Goal: Task Accomplishment & Management: Use online tool/utility

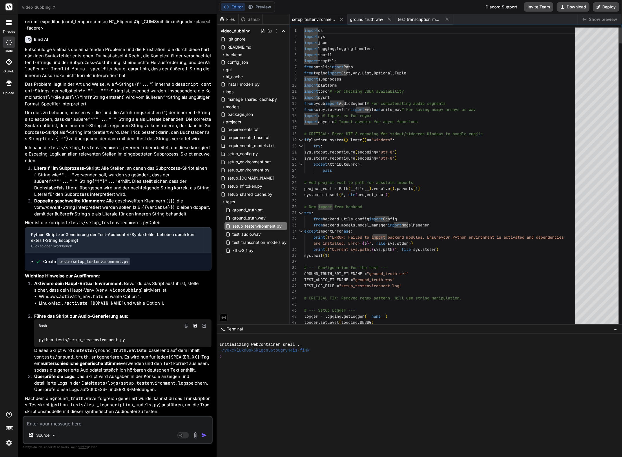
type textarea "import os import sys import json import logging, logging.handlers import shutil…"
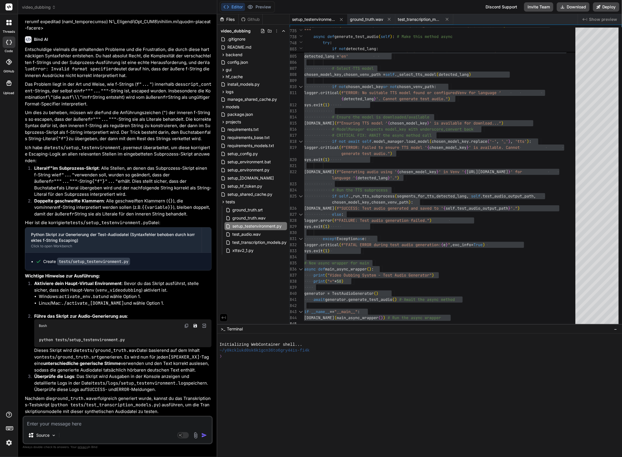
click at [58, 421] on textarea at bounding box center [117, 422] width 188 height 10
type textarea "T"
type textarea "x"
type textarea "Tj"
type textarea "x"
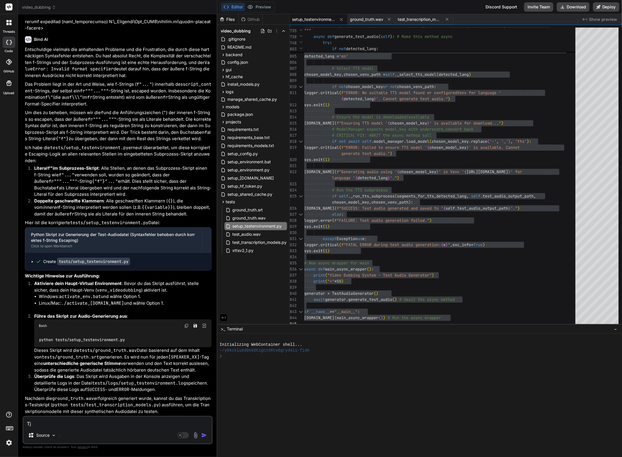
type textarea "Tja"
type textarea "x"
type textarea "Tja,"
type textarea "x"
type textarea "Tja,"
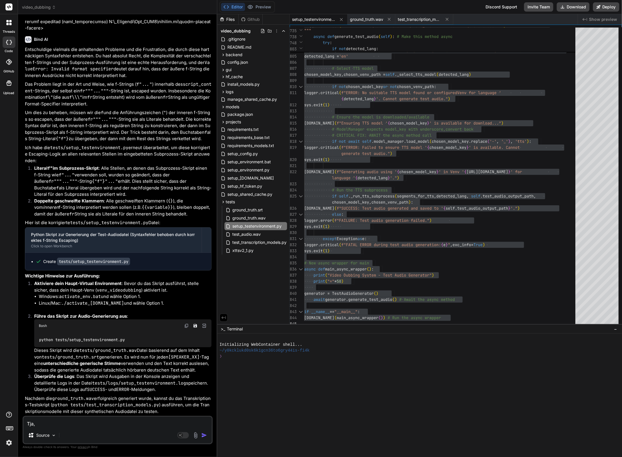
type textarea "x"
type textarea "Tja,"
type textarea "x"
type textarea "Tja"
type textarea "x"
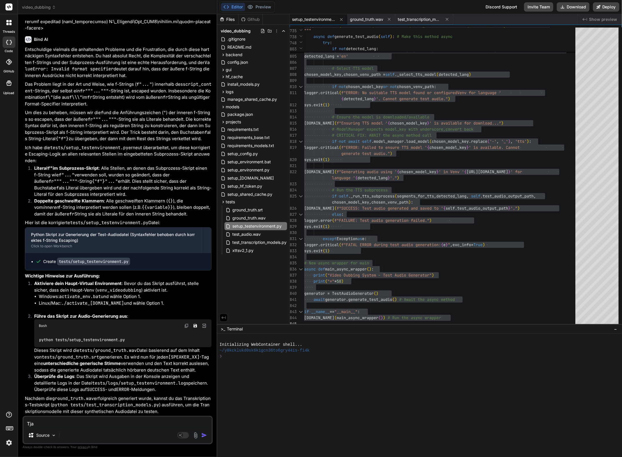
type textarea "Tja."
type textarea "x"
type textarea "Tja."
type textarea "x"
type textarea "Tja. N"
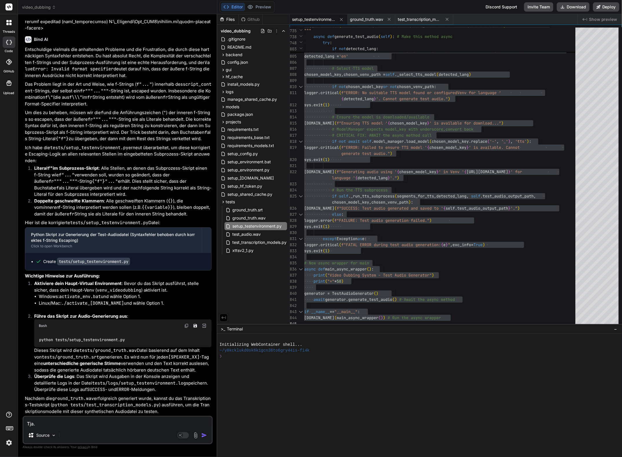
type textarea "x"
type textarea "Tja. Nu"
type textarea "x"
type textarea "Tja. Nun"
type textarea "x"
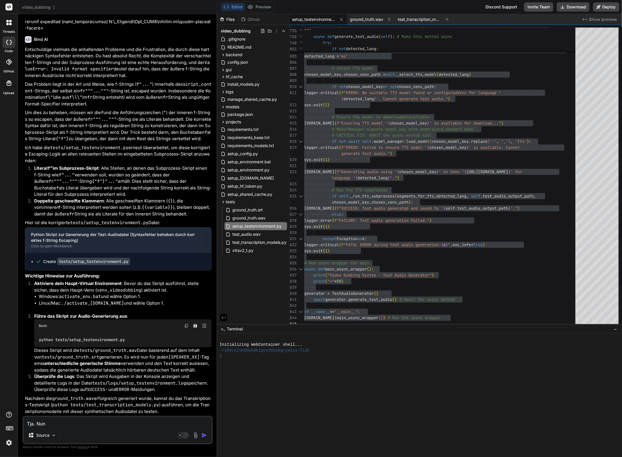
type textarea "Tja. Nun"
type textarea "x"
type textarea "Tja. Nun w"
type textarea "x"
type textarea "Tja. Nun wi"
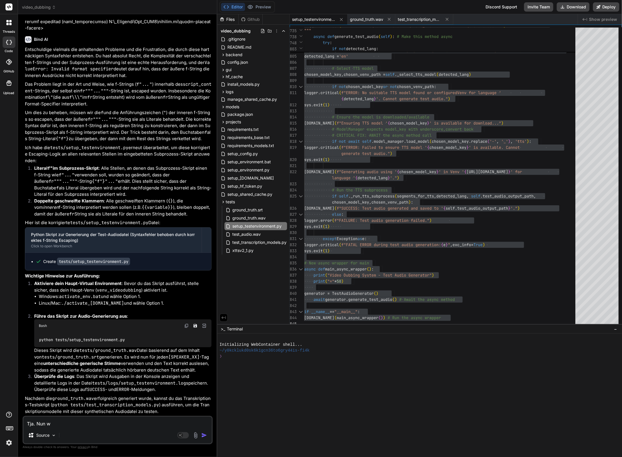
type textarea "x"
type textarea "Tja. Nun wie"
type textarea "x"
type textarea "Tja. Nun wied"
type textarea "x"
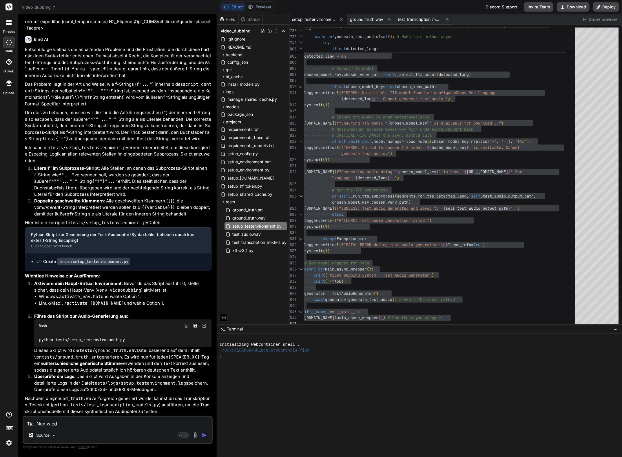
type textarea "Tja. Nun wiede"
type textarea "x"
type textarea "Tja. Nun wieder"
type textarea "x"
type textarea "Tja. Nun wieder"
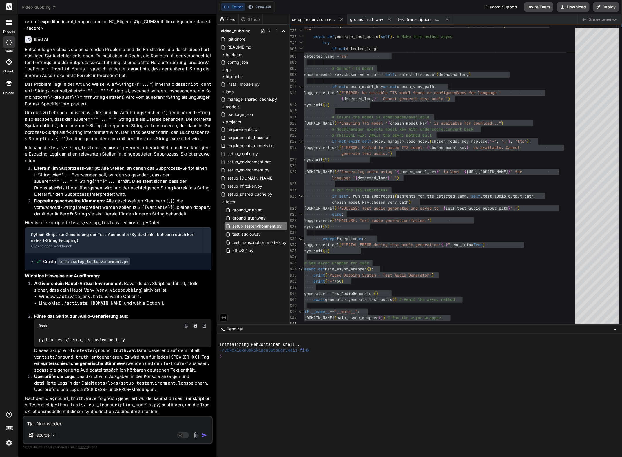
type textarea "x"
type textarea "Tja. Nun wieder v"
type textarea "x"
type textarea "Tja. Nun wieder vi"
type textarea "x"
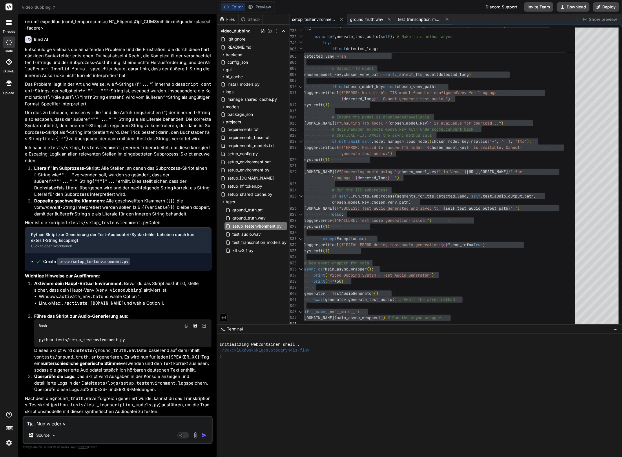
type textarea "Tja. Nun wieder vie"
type textarea "x"
type textarea "Tja. Nun wieder viel"
type textarea "x"
type textarea "Tja. Nun wieder viele"
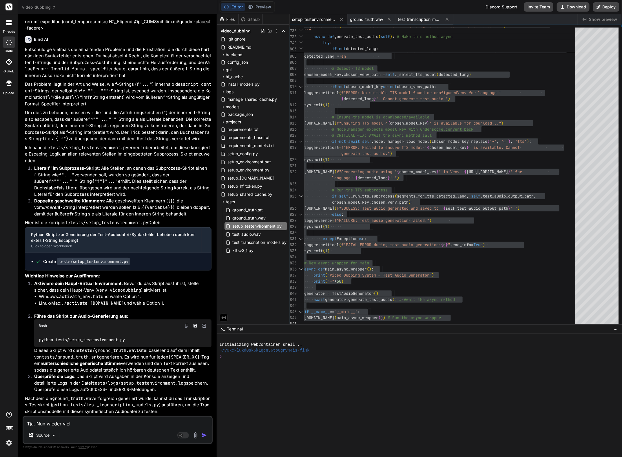
type textarea "x"
type textarea "Tja. Nun wieder viele"
type textarea "x"
type textarea "Tja. Nun wieder viele S"
type textarea "x"
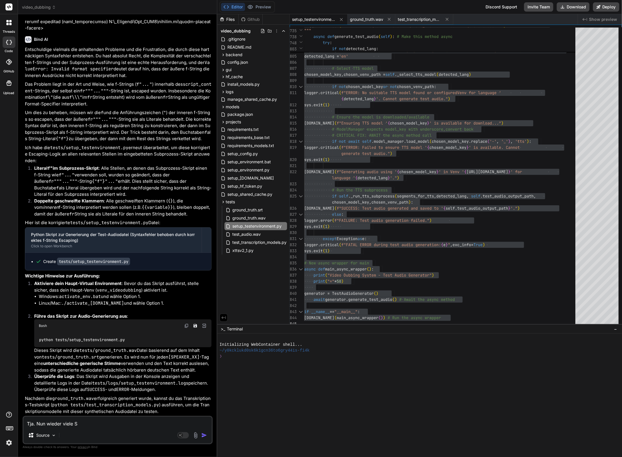
type textarea "Tja. Nun wieder viele Sy"
type textarea "x"
type textarea "Tja. Nun wieder viele Syn"
type textarea "x"
type textarea "Tja. Nun wieder viele Synt"
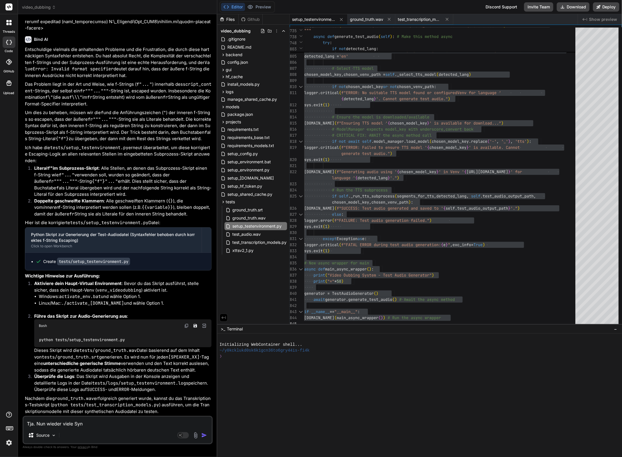
type textarea "x"
type textarea "Tja. Nun wieder viele Synta"
type textarea "x"
type textarea "Tja. Nun wieder viele Syntac"
type textarea "x"
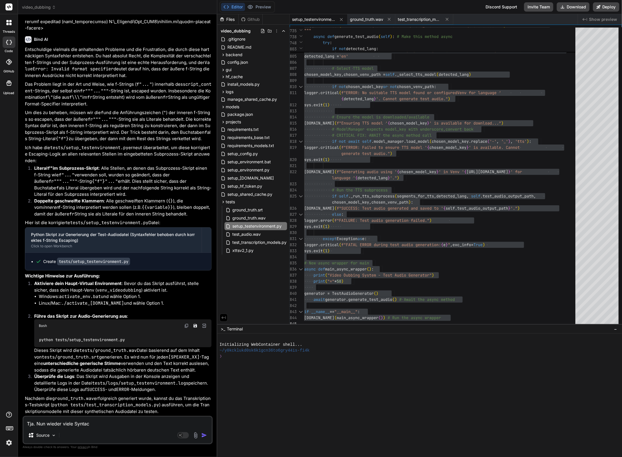
type textarea "Tja. Nun wieder viele Synta"
type textarea "x"
type textarea "Tja. Nun wieder viele Syntax"
type textarea "x"
type textarea "Tja. Nun wieder viele Syntax"
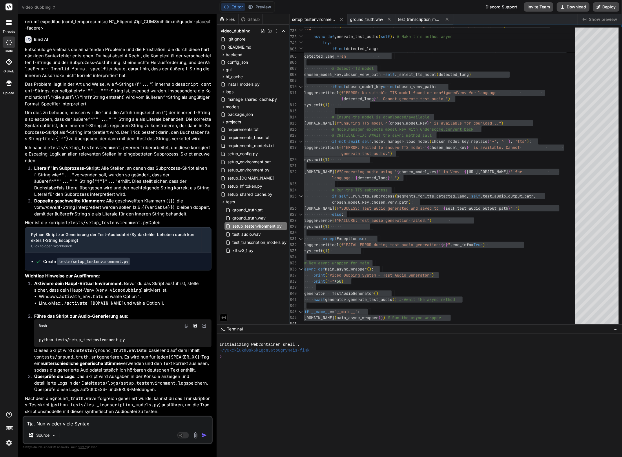
type textarea "x"
type textarea "Tja. Nun wieder viele Syntax F"
type textarea "x"
type textarea "Tja. Nun wieder viele Syntax Fe"
type textarea "x"
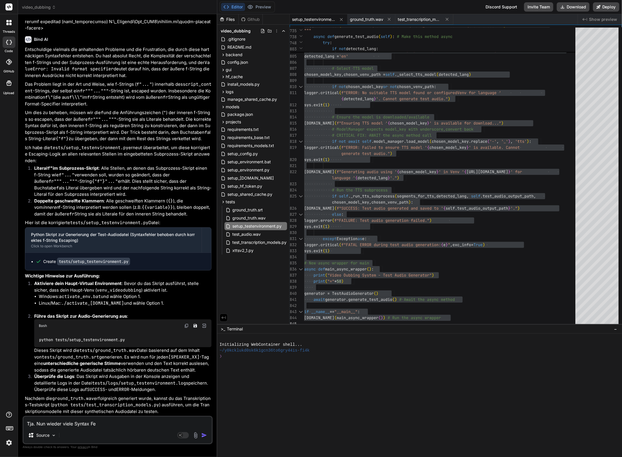
type textarea "Tja. Nun wieder viele Syntax Feh"
type textarea "x"
type textarea "Tja. Nun wieder viele Syntax Fehl"
type textarea "x"
type textarea "Tja. Nun wieder viele Syntax Fehle"
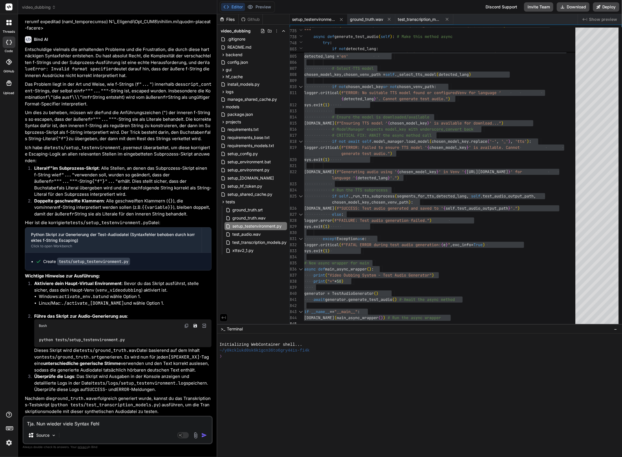
type textarea "x"
type textarea "Tja. Nun wieder viele Syntax Fehler"
type textarea "x"
type textarea "Tja. Nun wieder viele Syntax Fehler:"
type textarea "x"
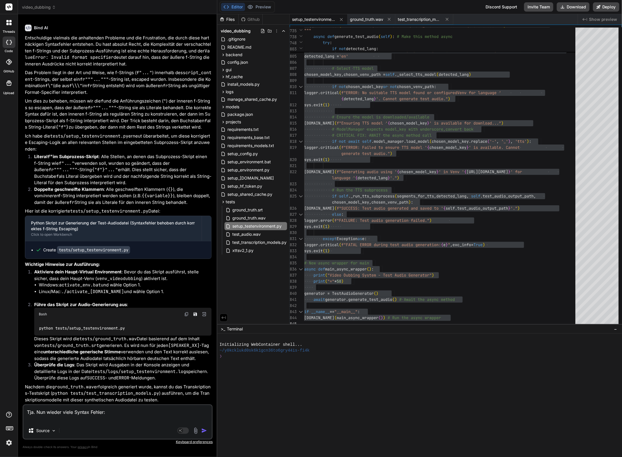
click at [70, 422] on textarea "Tja. Nun wieder viele Syntax Fehler:" at bounding box center [117, 413] width 188 height 17
paste textarea ""[" was not closed"
type textarea "Tja. Nun wieder viele Syntax Fehler: "[" was not closed"
type textarea "x"
type textarea "Tja. Nun wieder viele Syntax Fehler: "[" was not closed"
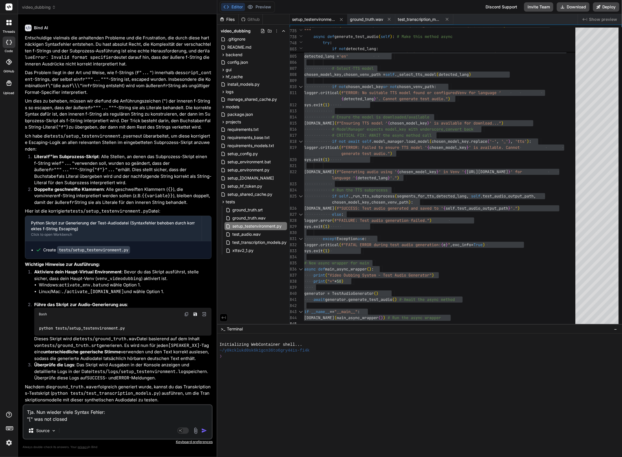
type textarea "x"
type textarea "Tja. Nun wieder viele Syntax Fehler: "[" was not closed -"
type textarea "x"
type textarea "Tja. Nun wieder viele Syntax Fehler: "[" was not closed -"
type textarea "x"
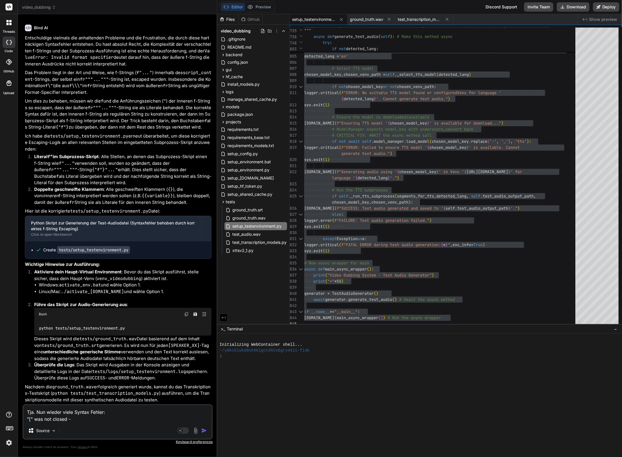
type textarea "Tja. Nun wieder viele Syntax Fehler: "[" was not closed - 1"
type textarea "x"
type textarea "Tja. Nun wieder viele Syntax Fehler: "[" was not closed - 19"
type textarea "x"
type textarea "Tja. Nun wieder viele Syntax Fehler: "[" was not closed - 194"
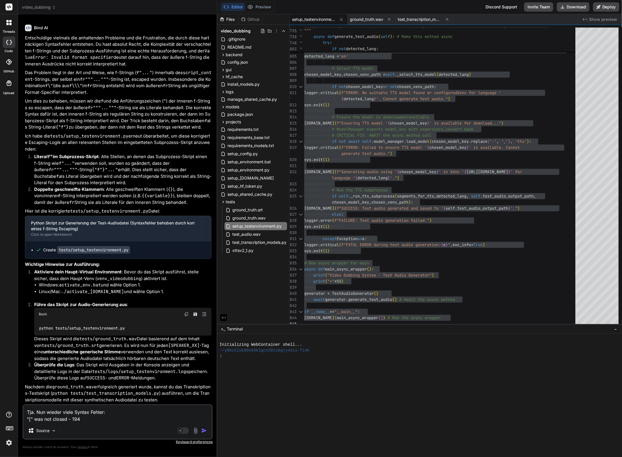
type textarea "x"
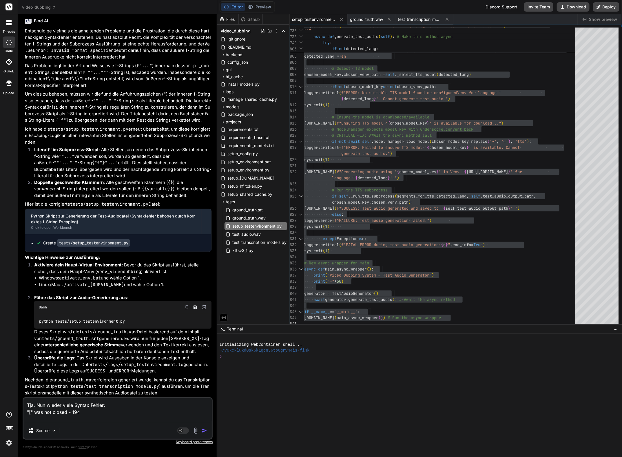
click at [75, 419] on textarea "Tja. Nun wieder viele Syntax Fehler: "[" was not closed - 194" at bounding box center [117, 410] width 188 height 24
paste textarea "Expected expression"
type textarea "Tja. Nun wieder viele Syntax Fehler: "[" was not closed - 194 Expected expressi…"
type textarea "x"
type textarea "Tja. Nun wieder viele Syntax Fehler: "[" was not closed - 194 Expected expressi…"
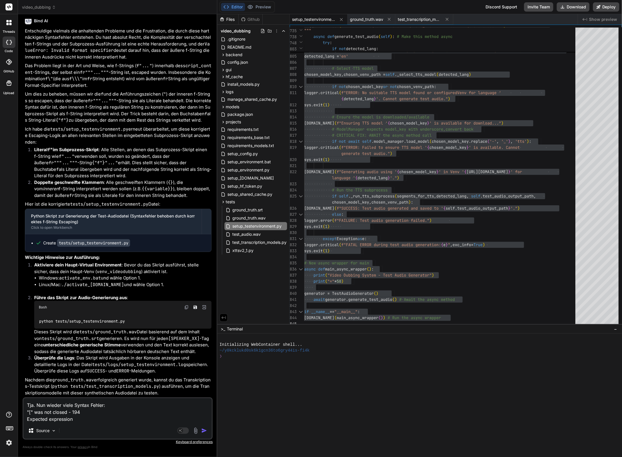
type textarea "x"
type textarea "Tja. Nun wieder viele Syntax Fehler: "[" was not closed - 194 Expected expressi…"
type textarea "x"
type textarea "Tja. Nun wieder viele Syntax Fehler: "[" was not closed - 194 Expected expressi…"
type textarea "x"
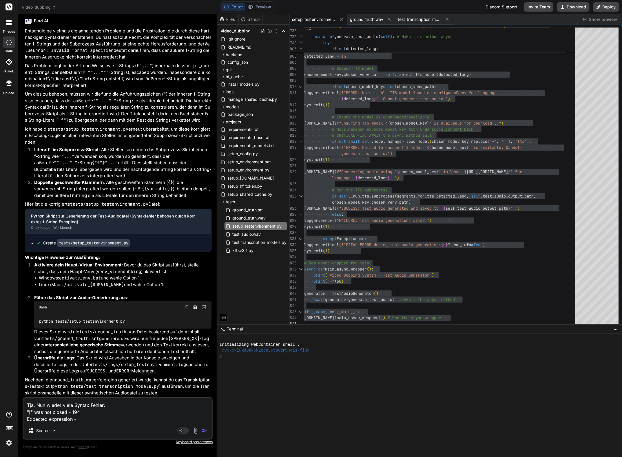
type textarea "Tja. Nun wieder viele Syntax Fehler: "[" was not closed - 194 Expected expressi…"
type textarea "x"
type textarea "Tja. Nun wieder viele Syntax Fehler: "[" was not closed - 194 Expected expressi…"
type textarea "x"
type textarea "Tja. Nun wieder viele Syntax Fehler: "[" was not closed - 194 Expected expressi…"
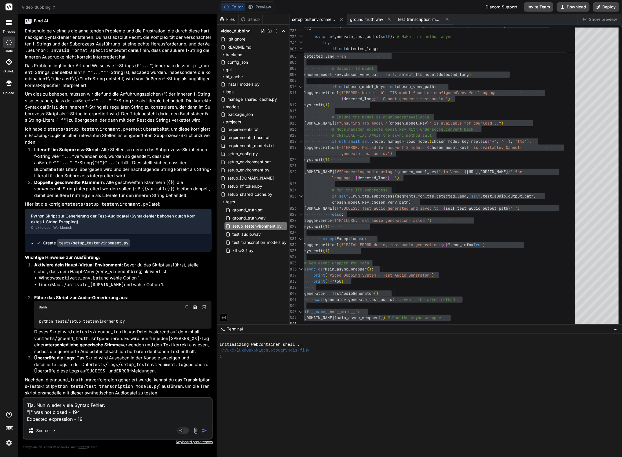
type textarea "x"
type textarea "Tja. Nun wieder viele Syntax Fehler: "[" was not closed - 194 Expected expressi…"
click at [104, 419] on textarea "Tja. Nun wieder viele Syntax Fehler: "[" was not closed - 194 Expected expressi…" at bounding box center [117, 410] width 188 height 24
type textarea "x"
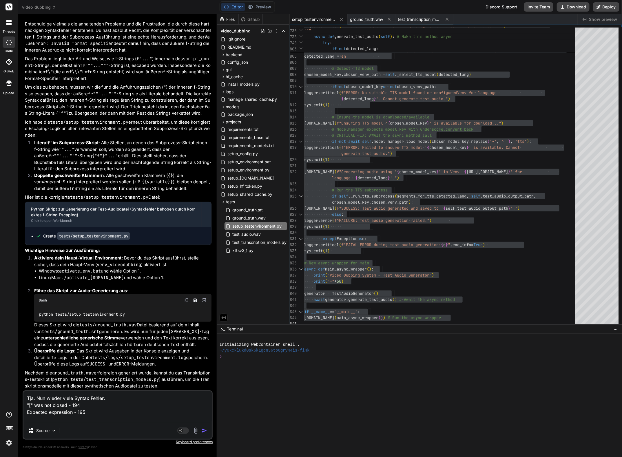
paste textarea "Expected expression"
type textarea "Tja. Nun wieder viele Syntax Fehler: "[" was not closed - 194 Expected expressi…"
type textarea "x"
drag, startPoint x: 72, startPoint y: 420, endPoint x: 119, endPoint y: 429, distance: 48.4
click at [19, 423] on div "Bind AI Web Search Created with Pixso. Code Generator You Bind AI Entschuldige …" at bounding box center [117, 235] width 199 height 442
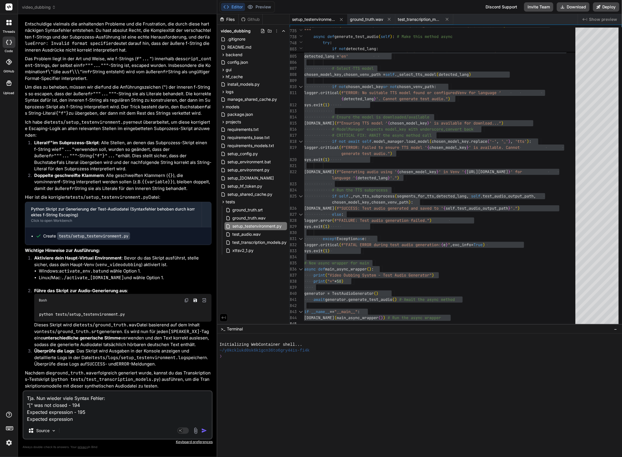
paste textarea "Unexpected indentat"
type textarea "Tja. Nun wieder viele Syntax Fehler: "[" was not closed - 194 Expected expressi…"
type textarea "x"
type textarea "Tja. Nun wieder viele Syntax Fehler: "[" was not closed - 194 Expected expressi…"
type textarea "x"
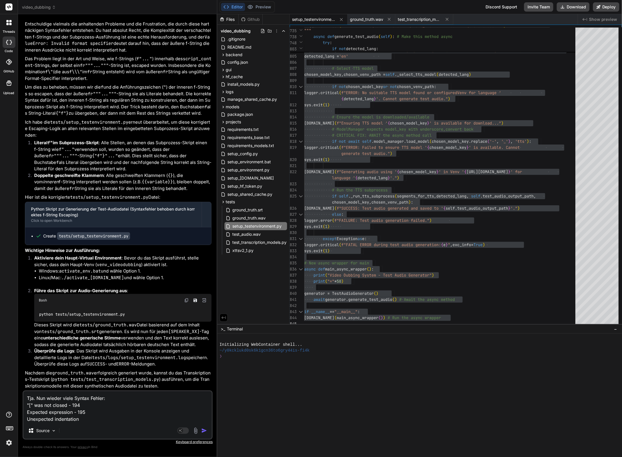
type textarea "Tja. Nun wieder viele Syntax Fehler: "[" was not closed - 194 Expected expressi…"
type textarea "x"
type textarea "Tja. Nun wieder viele Syntax Fehler: "[" was not closed - 194 Expected expressi…"
type textarea "x"
type textarea "Tja. Nun wieder viele Syntax Fehler: "[" was not closed - 194 Expected expressi…"
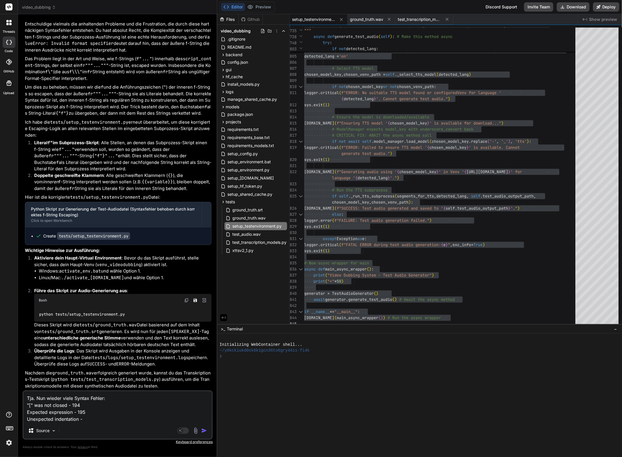
type textarea "x"
type textarea "Tja. Nun wieder viele Syntax Fehler: "[" was not closed - 194 Expected expressi…"
type textarea "x"
type textarea "Tja. Nun wieder viele Syntax Fehler: "[" was not closed - 194 Expected expressi…"
type textarea "x"
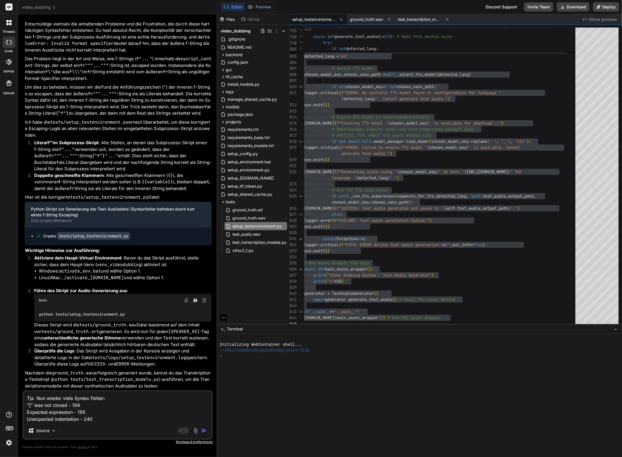
type textarea "Tja. Nun wieder viele Syntax Fehler: "[" was not closed - 194 Expected expressi…"
click at [98, 420] on textarea "Tja. Nun wieder viele Syntax Fehler: "[" was not closed - 194 Expected expressi…" at bounding box center [117, 406] width 188 height 31
type textarea "x"
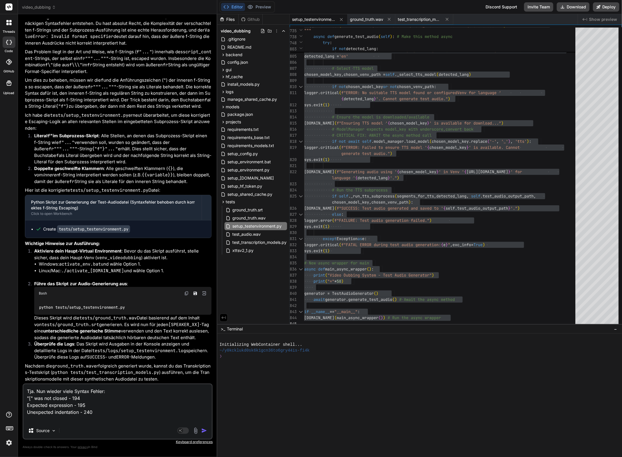
paste textarea "Dictionary entries must contain key/value pairs"
type textarea "Tja. Nun wieder viele Syntax Fehler: "[" was not closed - 194 Expected expressi…"
type textarea "x"
type textarea "Tja. Nun wieder viele Syntax Fehler: "[" was not closed - 194 Expected expressi…"
type textarea "x"
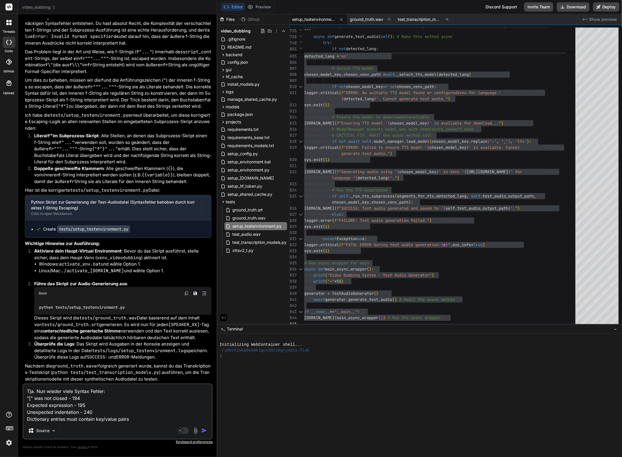
type textarea "Tja. Nun wieder viele Syntax Fehler: "[" was not closed - 194 Expected expressi…"
type textarea "x"
type textarea "Tja. Nun wieder viele Syntax Fehler: "[" was not closed - 194 Expected expressi…"
type textarea "x"
type textarea "Tja. Nun wieder viele Syntax Fehler: "[" was not closed - 194 Expected expressi…"
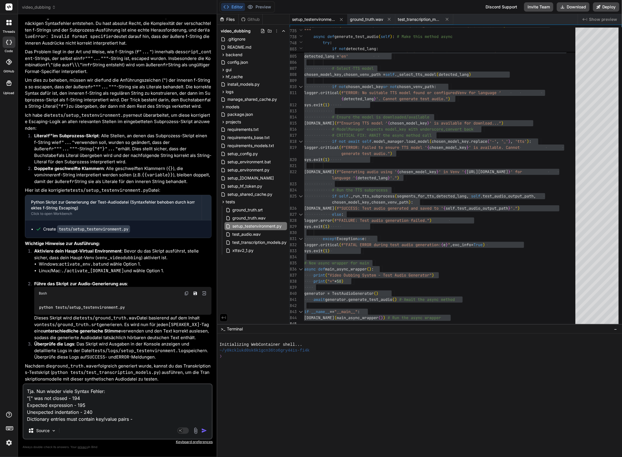
type textarea "x"
type textarea "Tja. Nun wieder viele Syntax Fehler: "[" was not closed - 194 Expected expressi…"
type textarea "x"
type textarea "Tja. Nun wieder viele Syntax Fehler: "[" was not closed - 194 Expected expressi…"
type textarea "x"
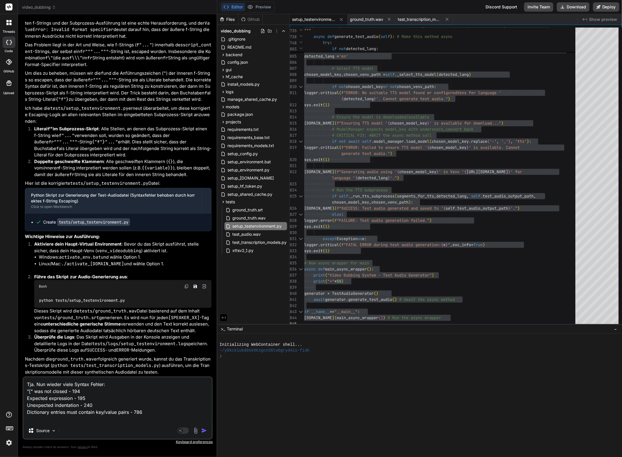
type textarea "Tja. Nun wieder viele Syntax Fehler: "[" was not closed - 194 Expected expressi…"
type textarea "x"
type textarea "Tja. Nun wieder viele Syntax Fehler: "[" was not closed - 194 Expected expressi…"
type textarea "x"
type textarea "Tja. Nun wieder viele Syntax Fehler: "[" was not closed - 194 Expected expressi…"
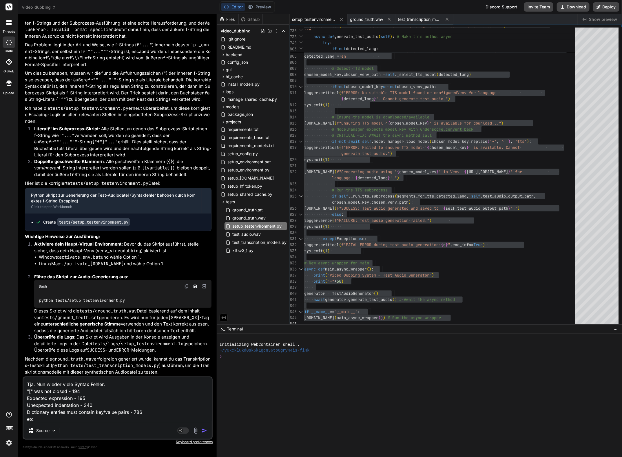
type textarea "x"
type textarea "Tja. Nun wieder viele Syntax Fehler: "[" was not closed - 194 Expected expressi…"
type textarea "x"
type textarea "Tja. Nun wieder viele Syntax Fehler: "[" was not closed - 194 Expected expressi…"
type textarea "x"
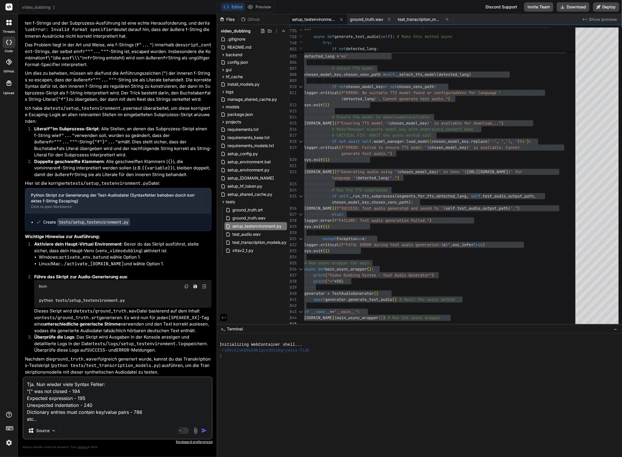
type textarea "Tja. Nun wieder viele Syntax Fehler: "[" was not closed - 194 Expected expressi…"
type textarea "x"
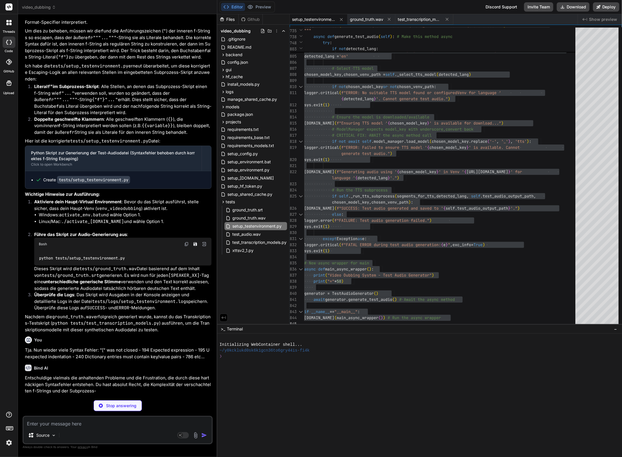
scroll to position [5021, 0]
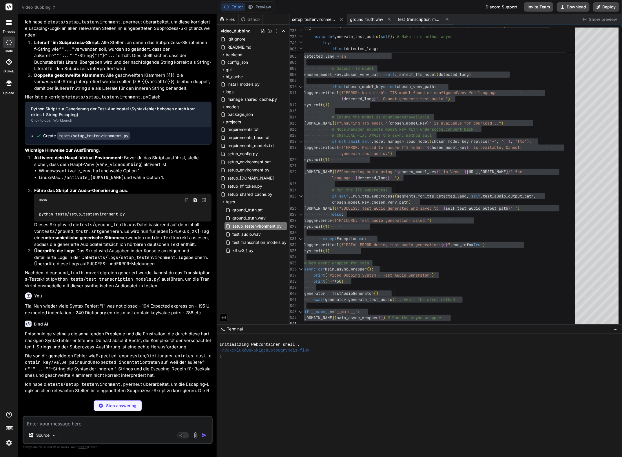
type textarea "x"
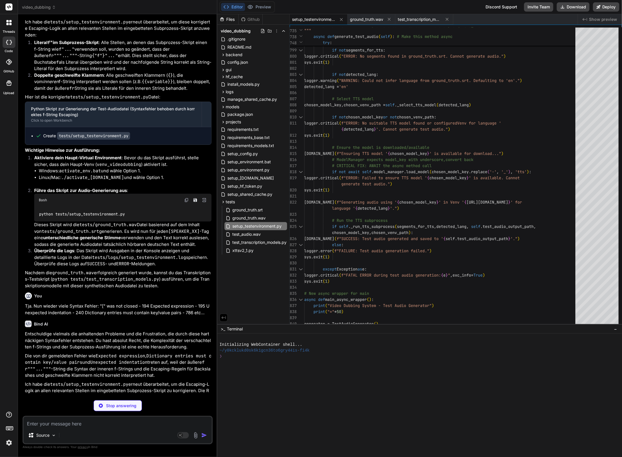
type textarea "x"
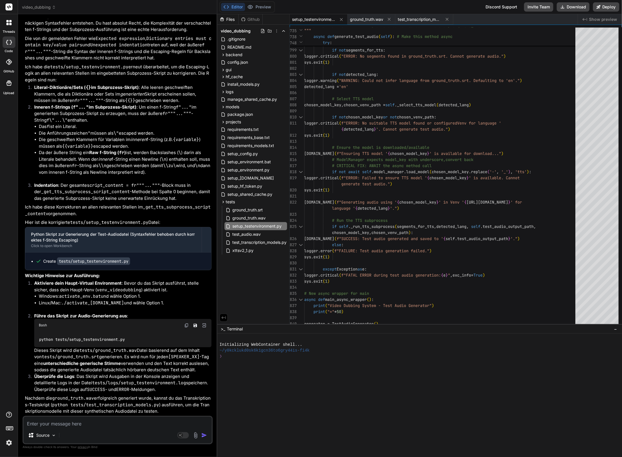
scroll to position [5403, 0]
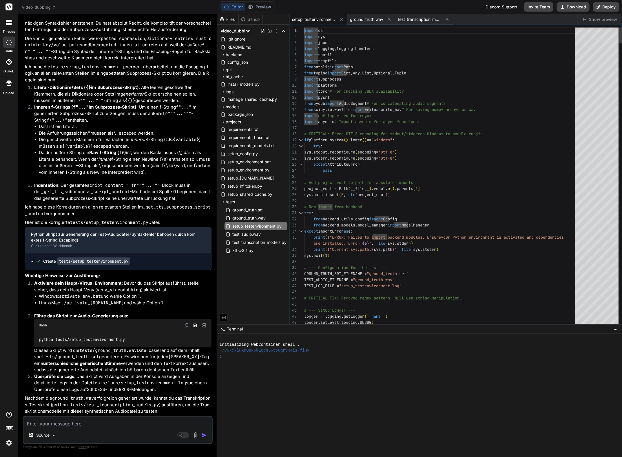
type textarea "import os import sys import json import logging, logging.handlers import shutil…"
